Goal: Task Accomplishment & Management: Manage account settings

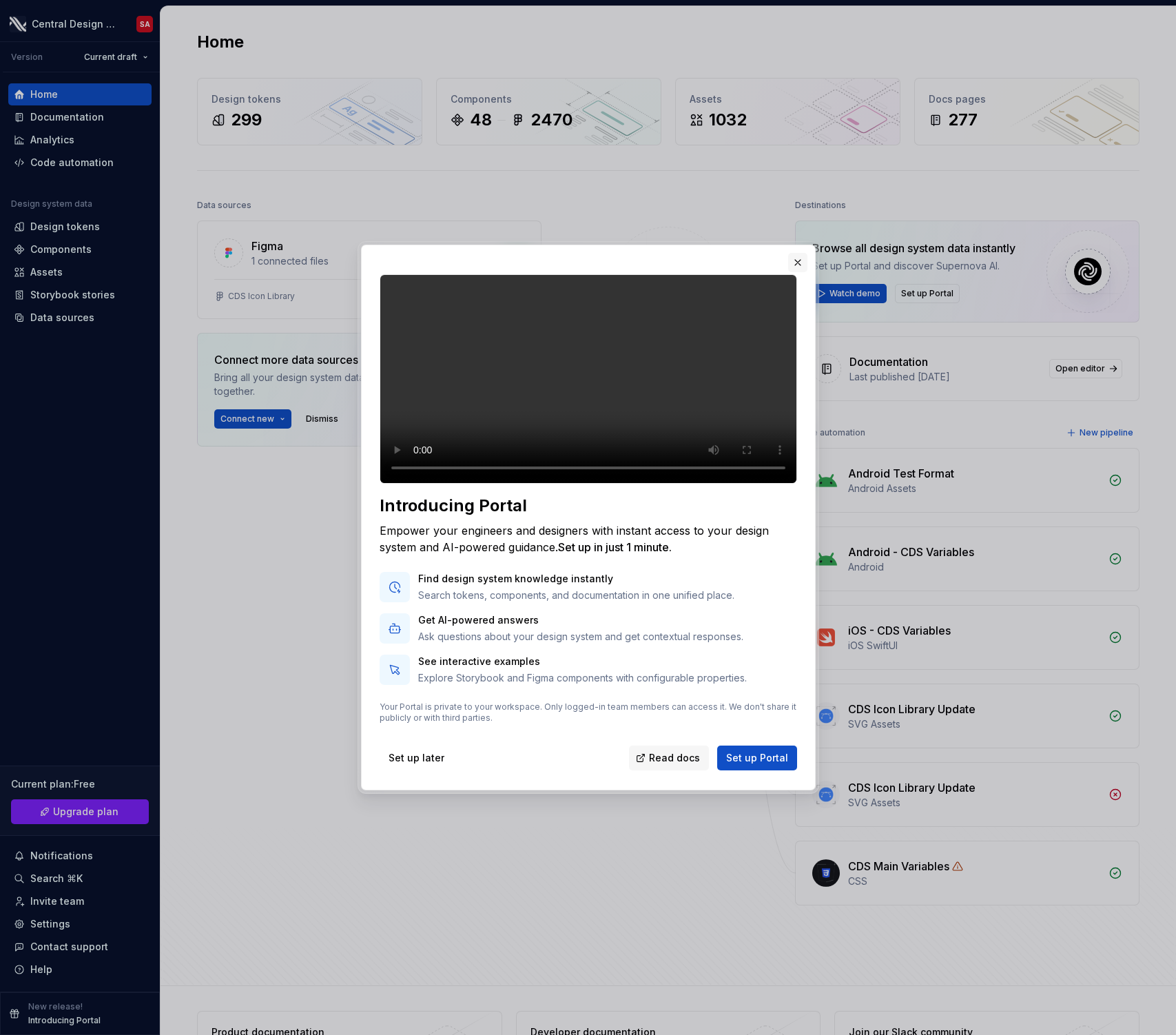
click at [798, 253] on button "button" at bounding box center [798, 262] width 19 height 19
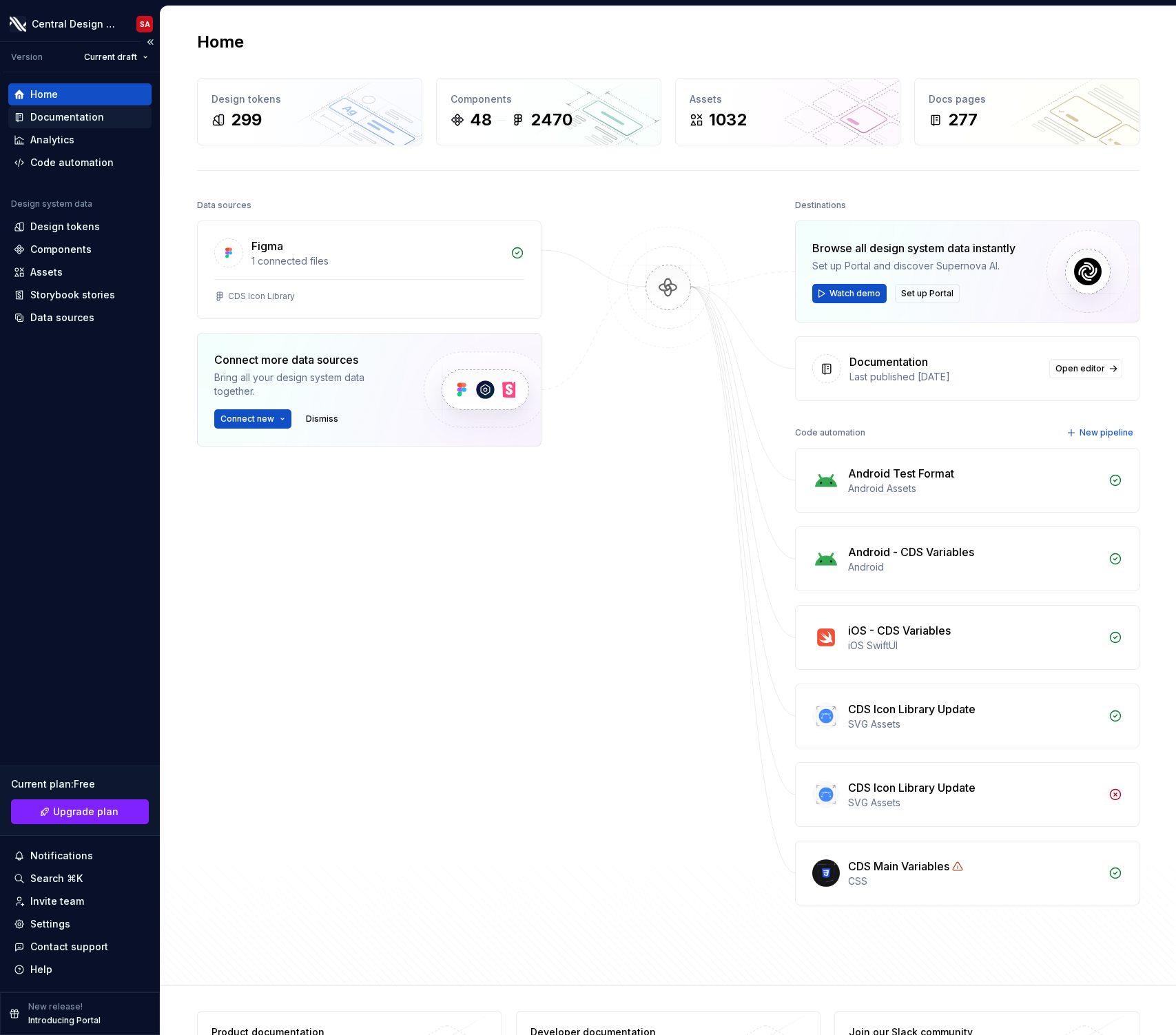
click at [87, 112] on div "Documentation" at bounding box center [68, 117] width 74 height 14
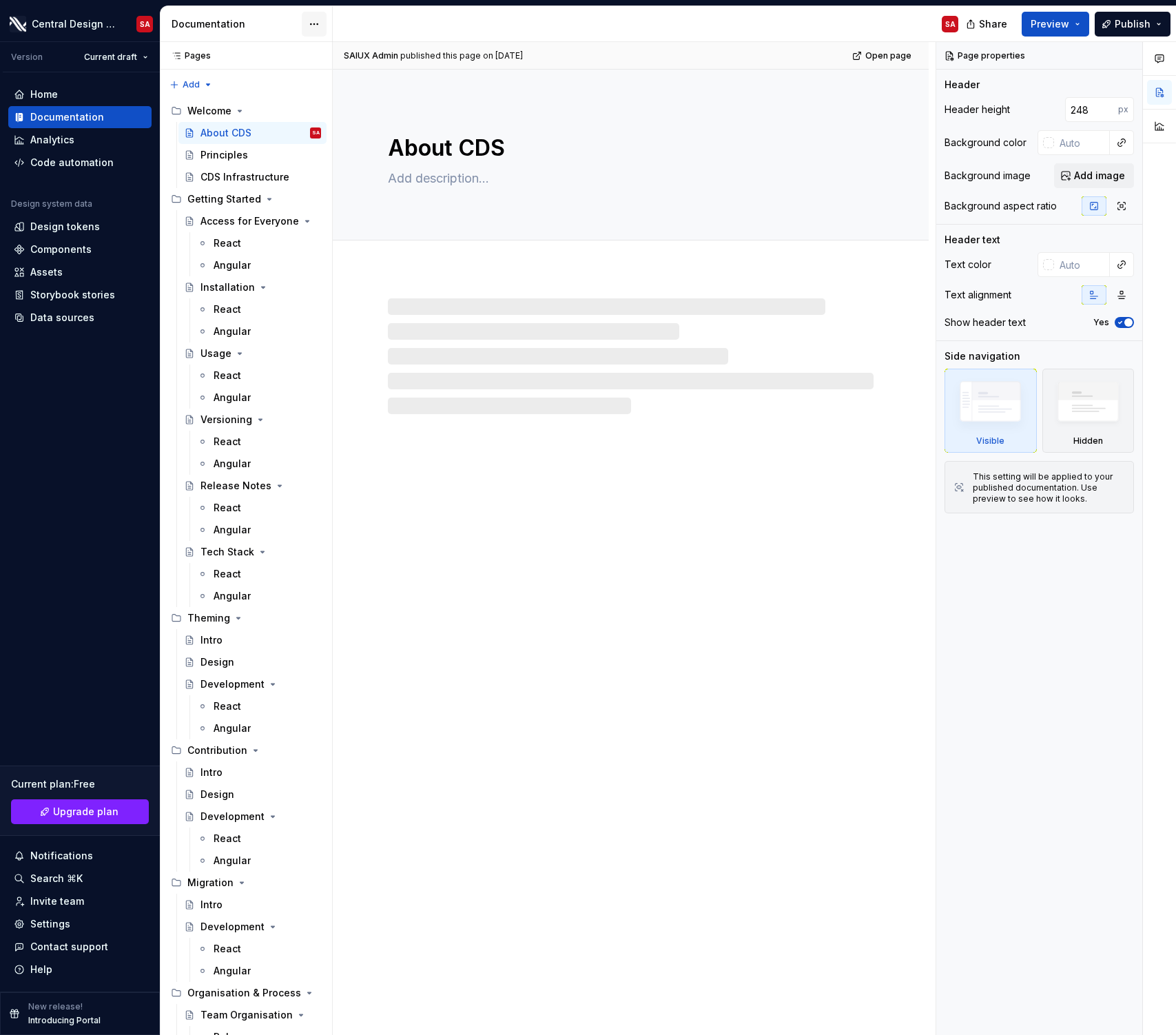
click at [317, 22] on html "Central Design System SA Version Current draft Home Documentation Analytics Cod…" at bounding box center [588, 517] width 1176 height 1035
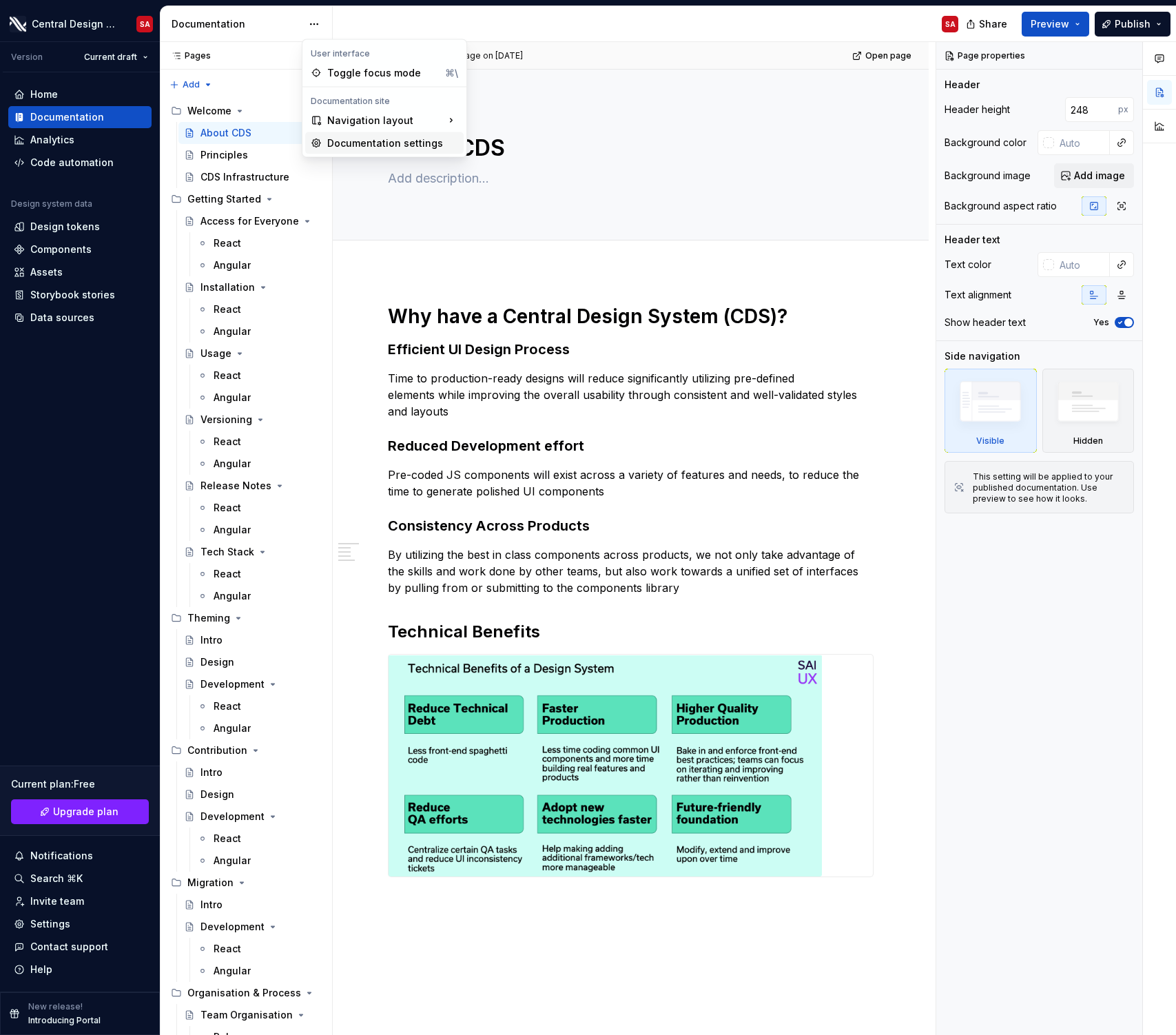
click at [389, 144] on div "Documentation settings" at bounding box center [393, 142] width 131 height 14
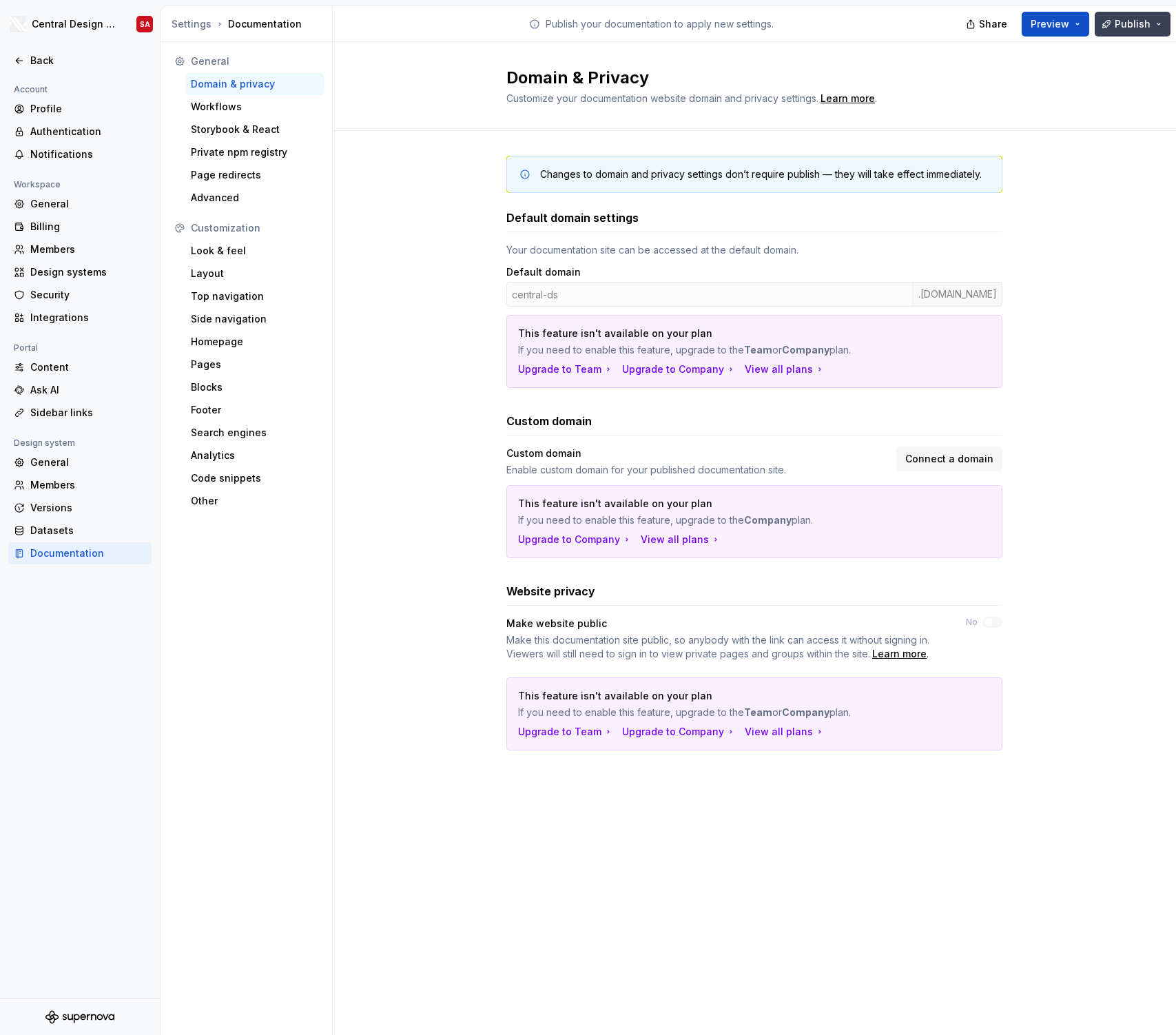
click at [1159, 23] on button "Publish" at bounding box center [1133, 24] width 76 height 25
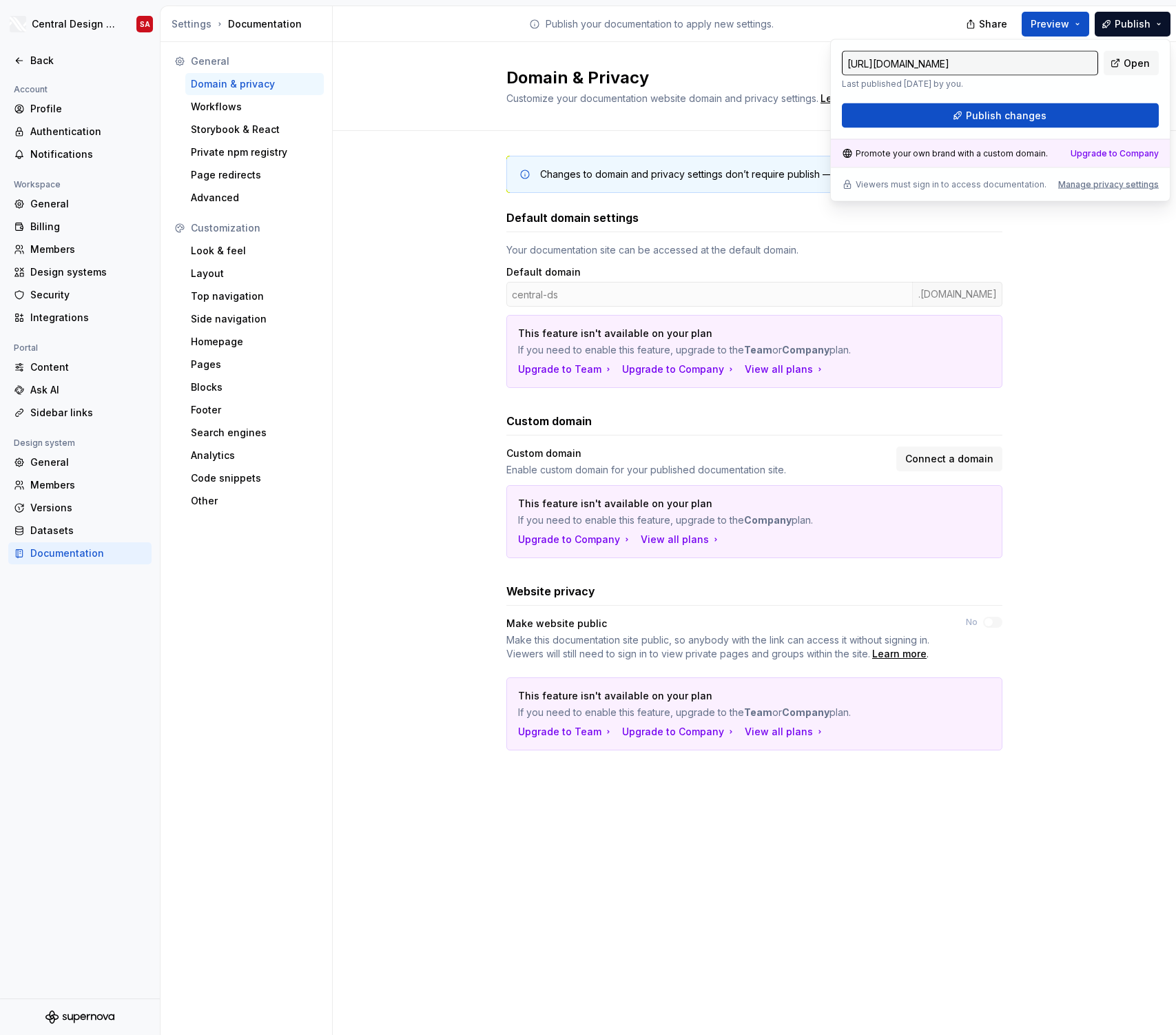
click at [415, 127] on div "Domain & Privacy Customize your documentation website domain and privacy settin…" at bounding box center [755, 86] width 844 height 89
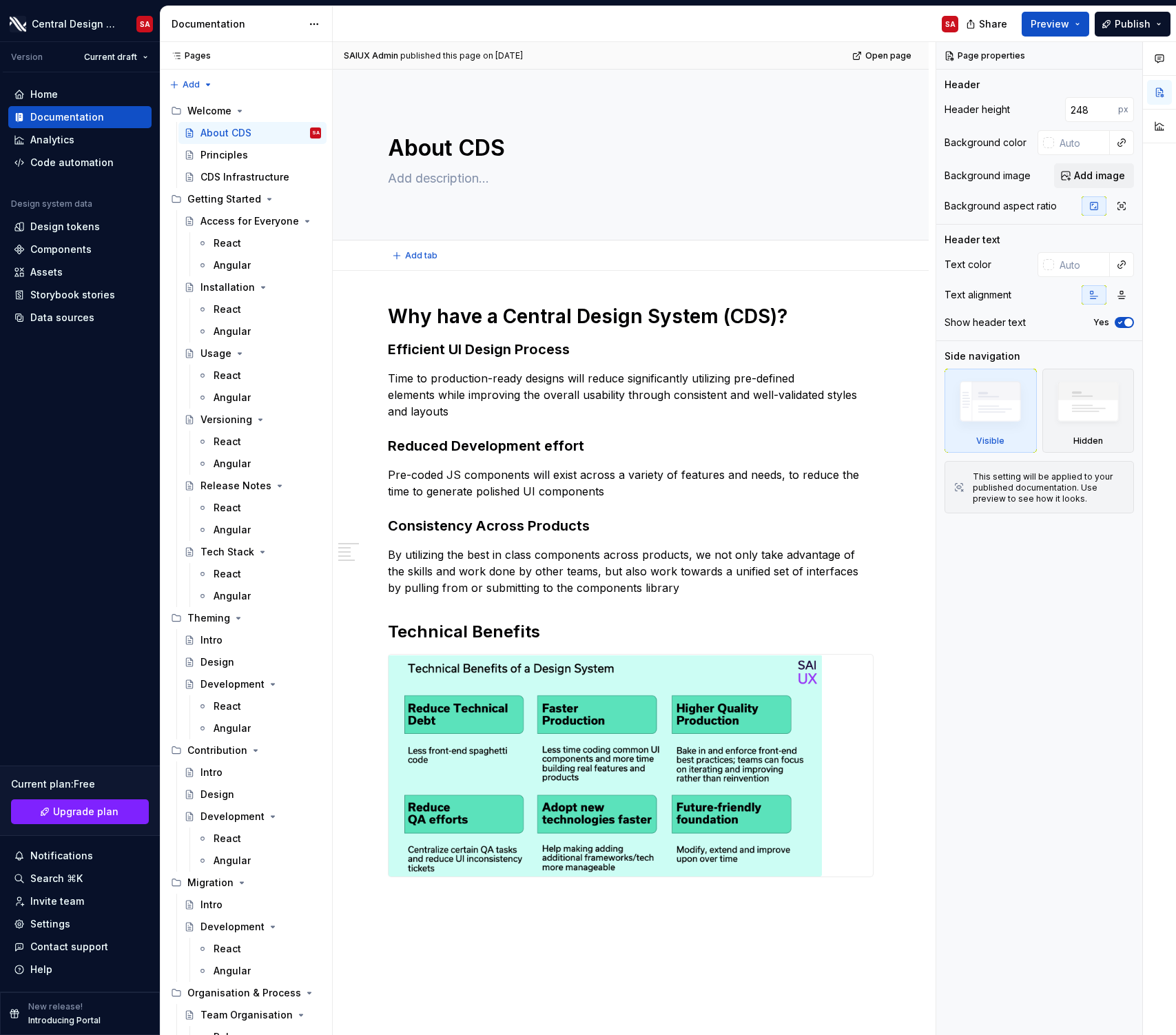
type textarea "*"
click at [310, 24] on html "Central Design System SA Version Current draft Home Documentation Analytics Cod…" at bounding box center [588, 517] width 1176 height 1035
click at [399, 20] on html "Central Design System SA Version Current draft Home Documentation Analytics Cod…" at bounding box center [588, 517] width 1176 height 1035
click at [1152, 24] on button "Publish" at bounding box center [1133, 24] width 76 height 25
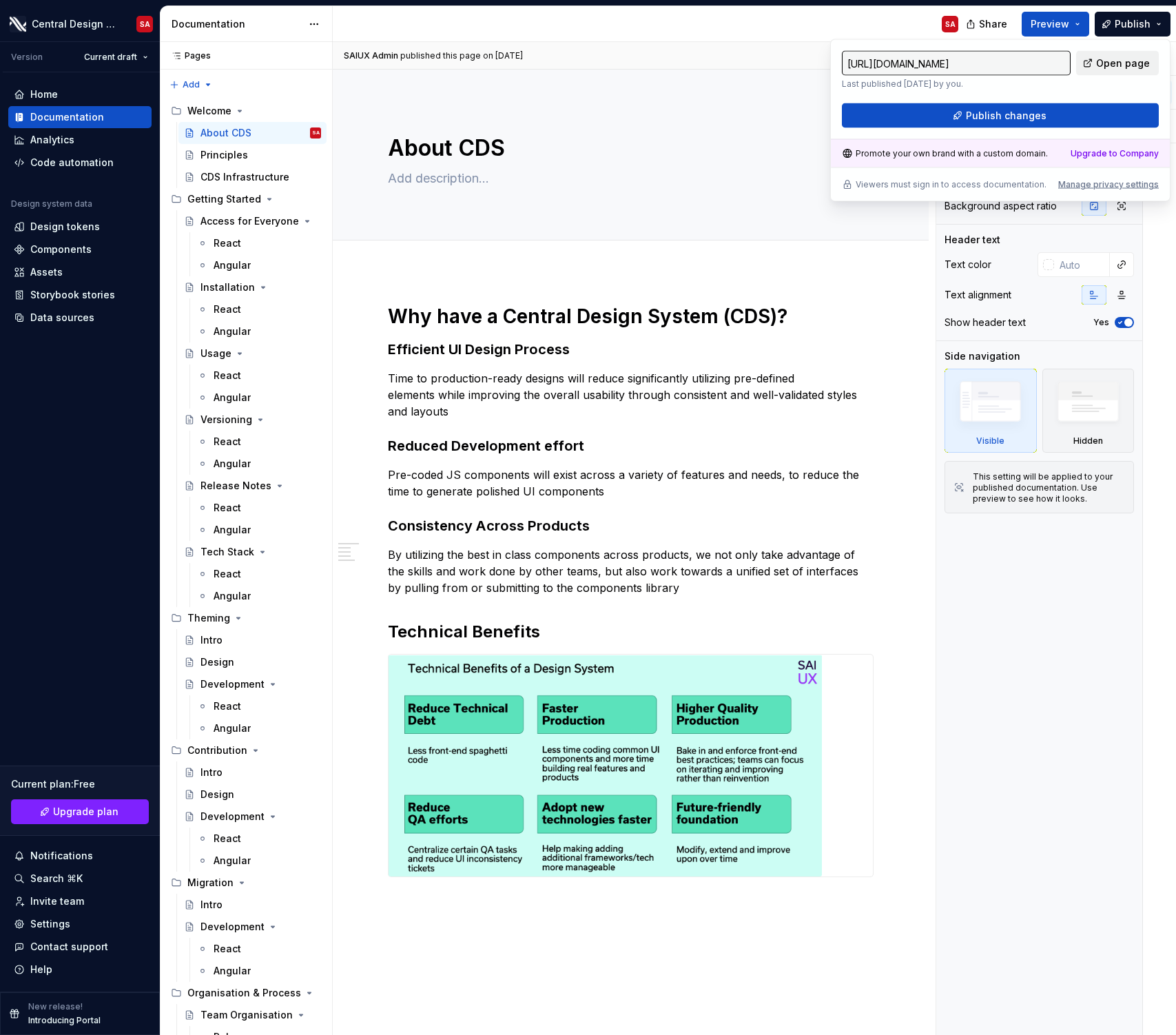
click at [1106, 65] on span "Open page" at bounding box center [1123, 63] width 54 height 14
click at [980, 64] on input "[URL][DOMAIN_NAME]" at bounding box center [956, 63] width 229 height 25
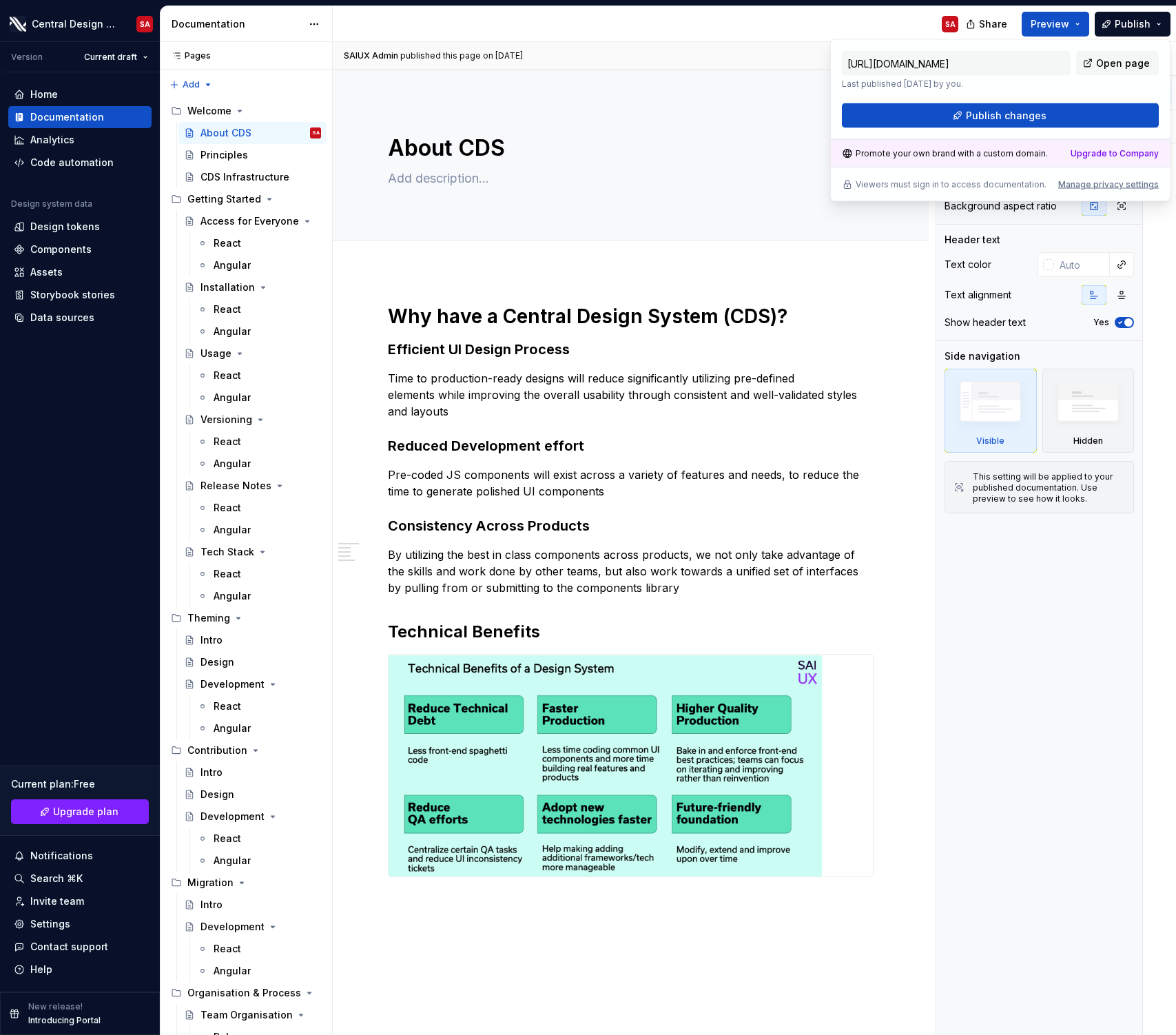
type textarea "*"
click at [90, 811] on span "Upgrade plan" at bounding box center [85, 811] width 66 height 14
